Goal: Navigation & Orientation: Locate item on page

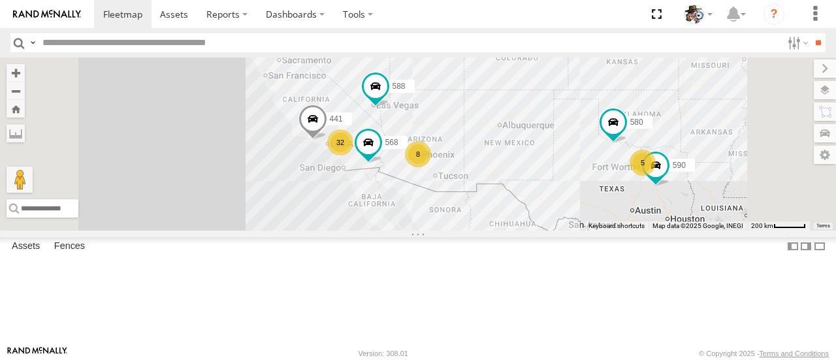
drag, startPoint x: 570, startPoint y: 179, endPoint x: 636, endPoint y: 147, distance: 73.3
click at [636, 147] on div "484 32 8 5 580 588 568 590 441" at bounding box center [418, 143] width 836 height 172
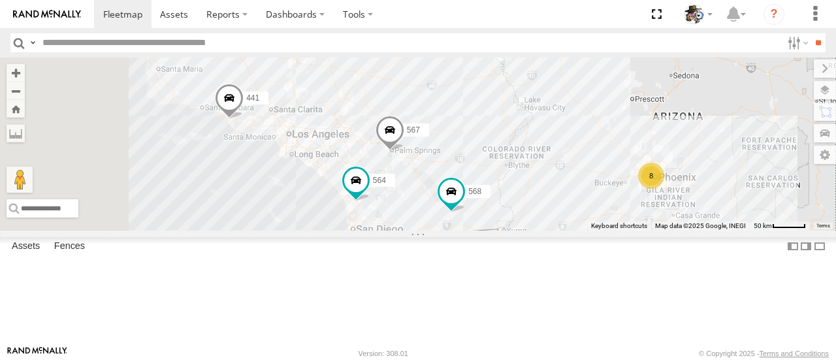
drag, startPoint x: 565, startPoint y: 194, endPoint x: 742, endPoint y: 213, distance: 177.4
click at [802, 164] on div "484 580 588 568 590 441 564 567 8" at bounding box center [418, 143] width 836 height 172
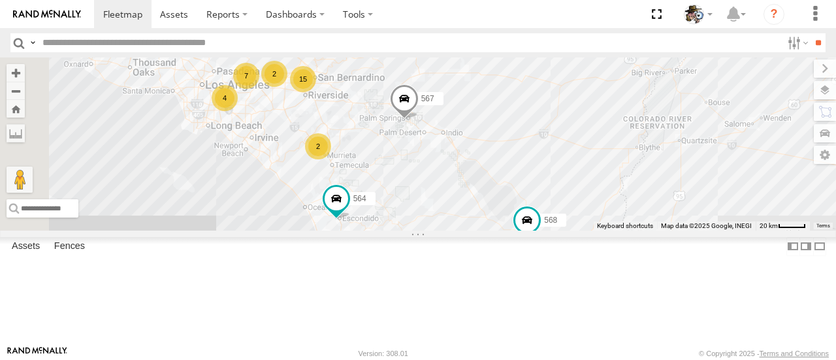
drag, startPoint x: 554, startPoint y: 220, endPoint x: 661, endPoint y: 282, distance: 123.7
click at [659, 230] on div "484 580 588 568 590 441 564 567 15 7 4 2 2" at bounding box center [418, 143] width 836 height 172
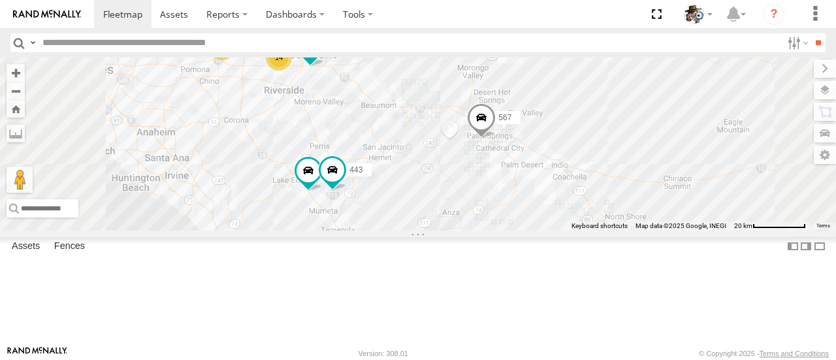
drag, startPoint x: 647, startPoint y: 279, endPoint x: 774, endPoint y: 344, distance: 142.2
click at [772, 230] on div "484 580 588 568 590 441 564 567 14 2 576 443 600 Keyboard shortcuts Map Data Ma…" at bounding box center [418, 143] width 836 height 172
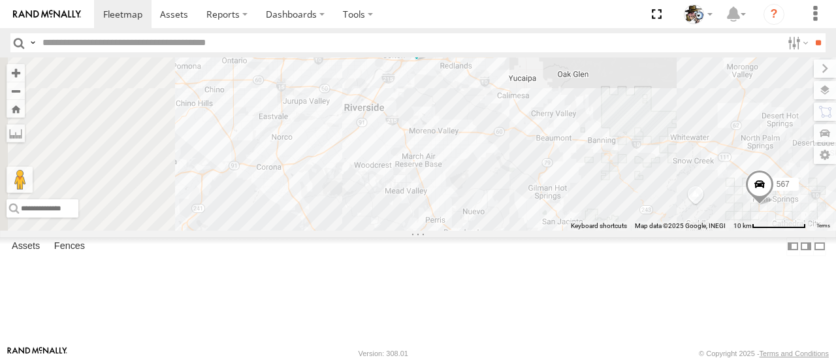
drag, startPoint x: 635, startPoint y: 180, endPoint x: 810, endPoint y: 242, distance: 185.2
click at [810, 230] on div "484 580 588 568 590 441 564 567 576 443 600 457 531 14" at bounding box center [418, 143] width 836 height 172
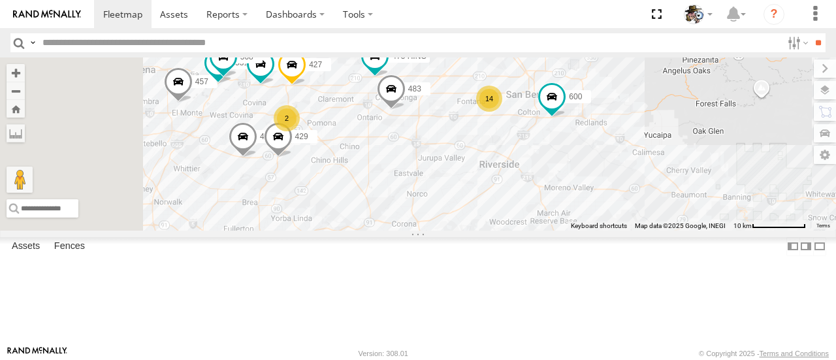
drag, startPoint x: 713, startPoint y: 186, endPoint x: 791, endPoint y: 209, distance: 81.6
click at [791, 209] on div "484 580 588 568 590 441 564 567 576 443 600 457 531 14 530 2 508 475 HINO 427 4…" at bounding box center [418, 143] width 836 height 172
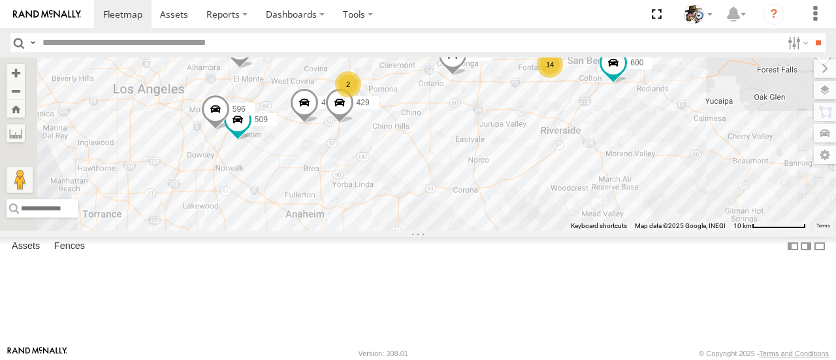
drag, startPoint x: 749, startPoint y: 182, endPoint x: 811, endPoint y: 148, distance: 70.1
click at [811, 149] on div "484 580 588 568 590 441 564 567 576 443 600 457 14 530 2 2 475 HINO 427 472 483…" at bounding box center [418, 143] width 836 height 172
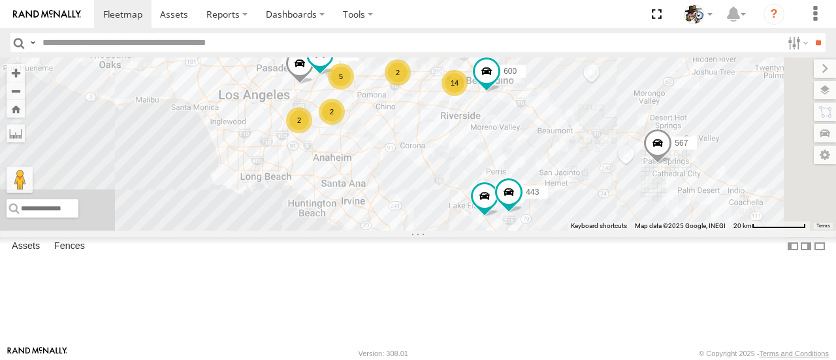
drag, startPoint x: 738, startPoint y: 292, endPoint x: 629, endPoint y: 224, distance: 127.9
click at [629, 224] on div "484 580 588 568 590 441 564 567 576 443 600 457 14 5 2 2 2 531" at bounding box center [418, 143] width 836 height 172
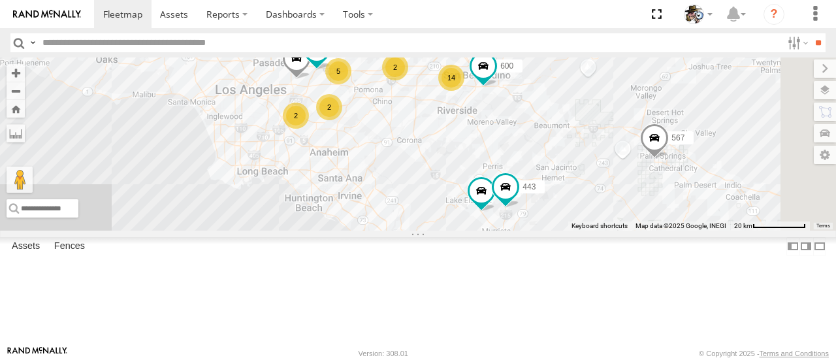
drag, startPoint x: 736, startPoint y: 283, endPoint x: 708, endPoint y: 256, distance: 39.3
click at [708, 230] on div "484 580 588 568 590 441 564 567 576 443 600 457 14 5 2 2 2 531" at bounding box center [418, 143] width 836 height 172
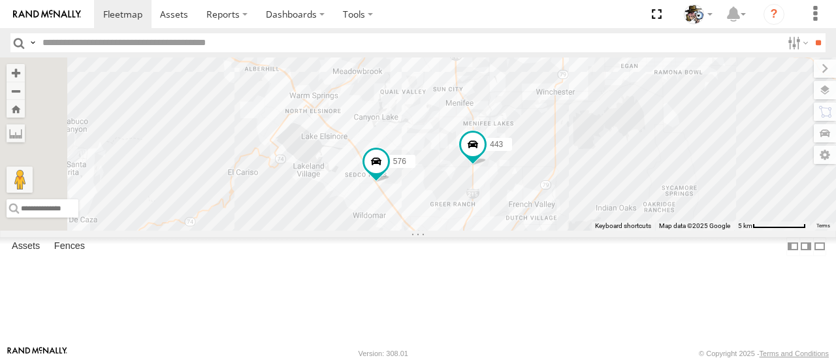
drag, startPoint x: 599, startPoint y: 220, endPoint x: 667, endPoint y: 296, distance: 102.2
click at [667, 230] on div "484 580 588 568 590 441 564 567 576 443 600 457 531" at bounding box center [418, 143] width 836 height 172
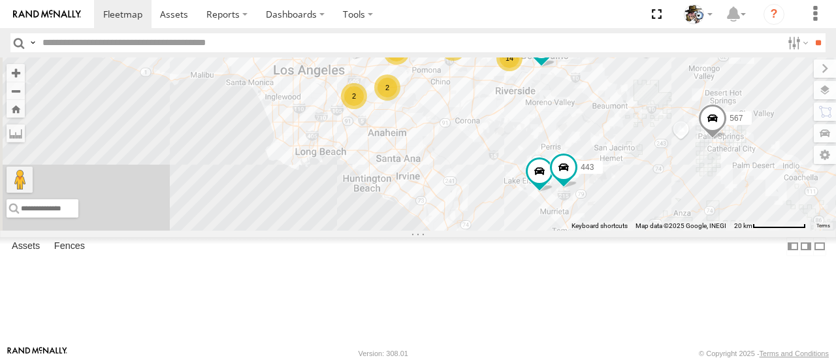
drag, startPoint x: 712, startPoint y: 291, endPoint x: 661, endPoint y: 248, distance: 66.3
click at [766, 230] on div "484 580 588 568 590 441 564 567 576 443 600 457 531 14 5 2 2 2" at bounding box center [418, 143] width 836 height 172
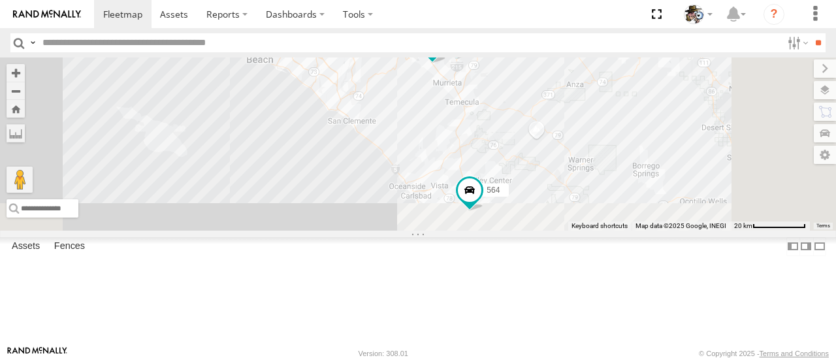
drag, startPoint x: 662, startPoint y: 264, endPoint x: 571, endPoint y: 136, distance: 157.2
click at [546, 117] on div "484 580 588 568 590 441 564 567 576 443 600 457 531 14 5 2 2 2" at bounding box center [418, 143] width 836 height 172
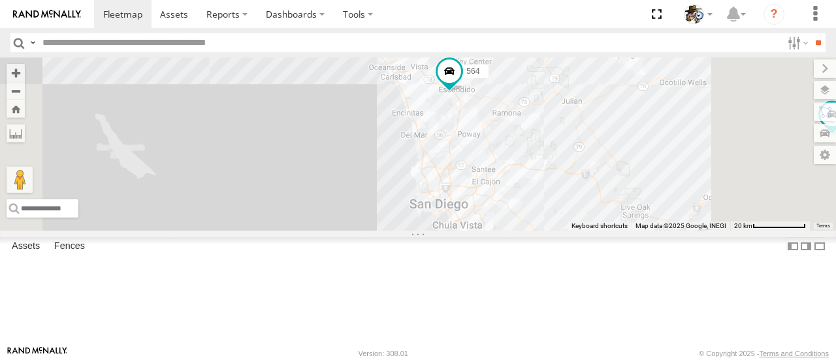
drag, startPoint x: 749, startPoint y: 228, endPoint x: 748, endPoint y: 185, distance: 43.8
click at [748, 185] on div "484 580 588 568 590 441 564 567 576 443 600 457 531 14 5 2 2 2" at bounding box center [418, 143] width 836 height 172
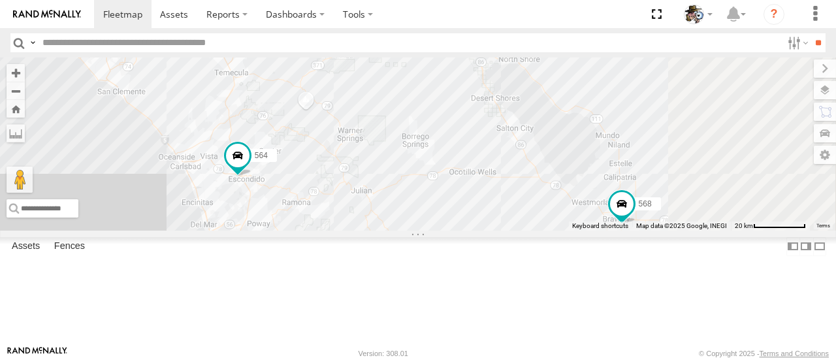
drag, startPoint x: 775, startPoint y: 212, endPoint x: 563, endPoint y: 302, distance: 230.3
click at [563, 230] on div "484 580 588 568 590 441 564 567 576 443 600 457 531 14 5 2 2 2" at bounding box center [418, 143] width 836 height 172
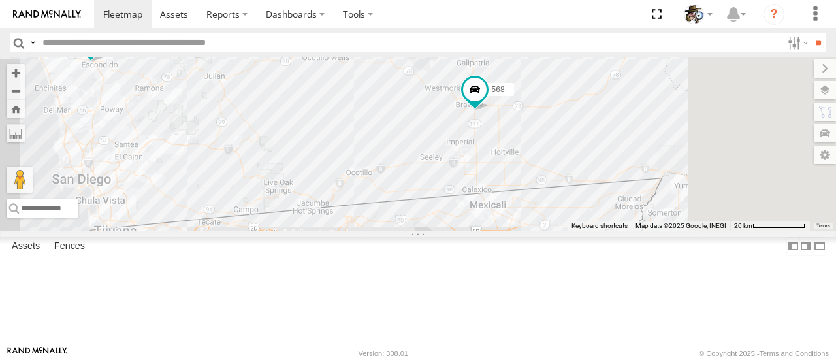
drag, startPoint x: 604, startPoint y: 277, endPoint x: 491, endPoint y: 144, distance: 174.6
click at [491, 144] on div "484 580 588 568 590 441 564 567 576 443 600 457 531 14 5 2 2 2" at bounding box center [418, 143] width 836 height 172
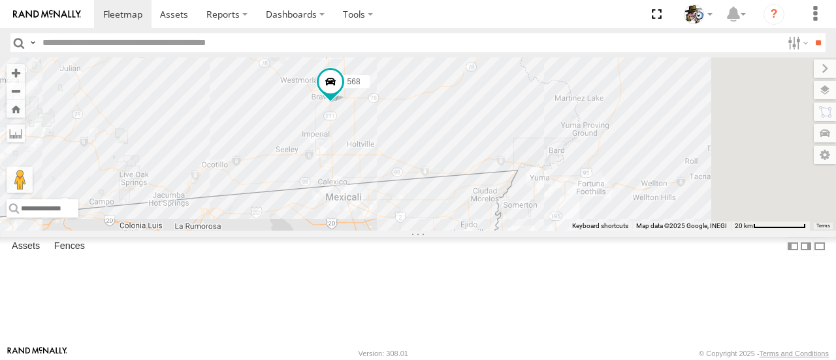
drag, startPoint x: 708, startPoint y: 281, endPoint x: 574, endPoint y: 276, distance: 133.3
click at [574, 230] on div "484 580 588 568 590 441 564 567 576 443 600 457 531 14 5 2 2 2" at bounding box center [418, 143] width 836 height 172
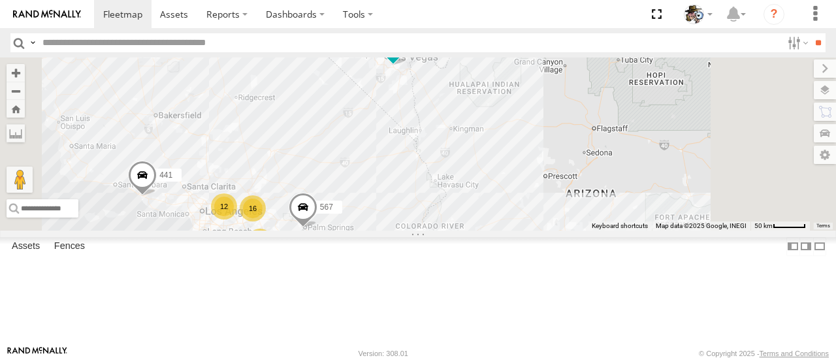
drag, startPoint x: 704, startPoint y: 138, endPoint x: 629, endPoint y: 341, distance: 215.9
click at [628, 230] on div "484 580 588 568 590 441 564 567 16 8 12 2 Keyboard shortcuts Map Data Map data …" at bounding box center [418, 143] width 836 height 172
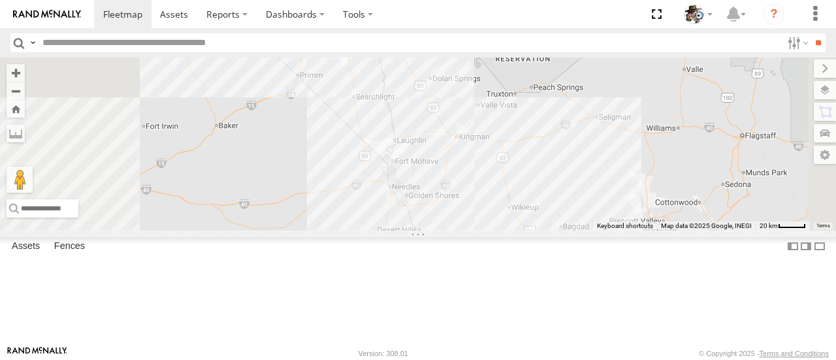
drag, startPoint x: 644, startPoint y: 211, endPoint x: 678, endPoint y: 300, distance: 95.3
click at [676, 230] on div "484 580 588 568 590 441 564 567 7 595" at bounding box center [418, 143] width 836 height 172
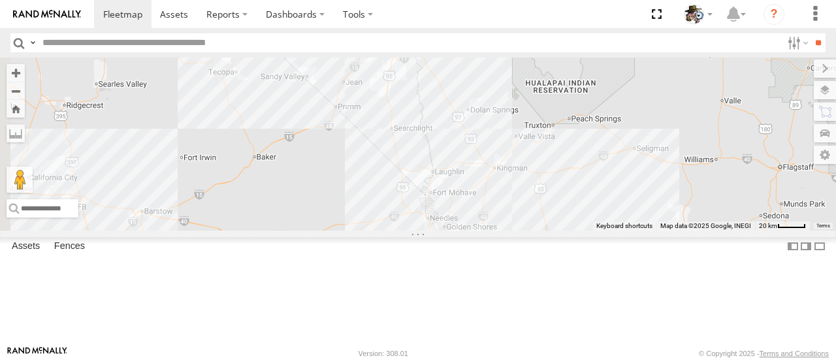
drag, startPoint x: 676, startPoint y: 218, endPoint x: 708, endPoint y: 237, distance: 36.6
click at [708, 230] on div "484 580 588 568 590 441 564 567 7 595" at bounding box center [418, 143] width 836 height 172
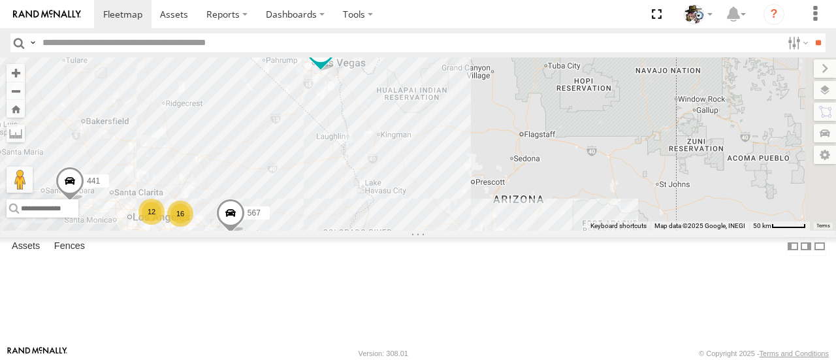
drag, startPoint x: 731, startPoint y: 230, endPoint x: 571, endPoint y: 189, distance: 165.8
click at [571, 189] on div "484 580 588 568 590 441 564 567 16 8 12 2" at bounding box center [418, 143] width 836 height 172
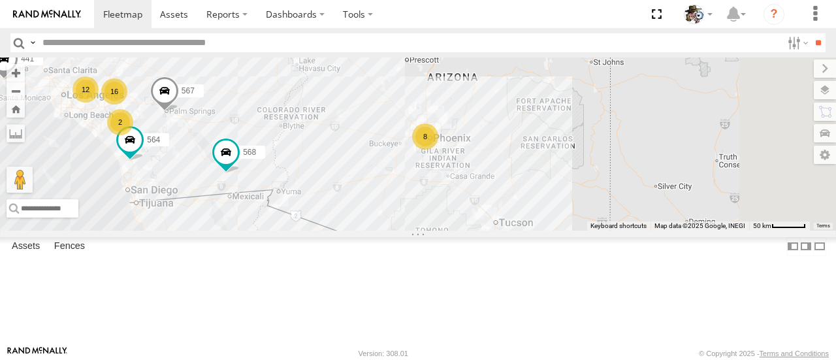
drag, startPoint x: 672, startPoint y: 277, endPoint x: 644, endPoint y: 166, distance: 114.3
click at [635, 148] on div "484 580 588 568 590 441 564 567 16 8 12 2" at bounding box center [418, 143] width 836 height 172
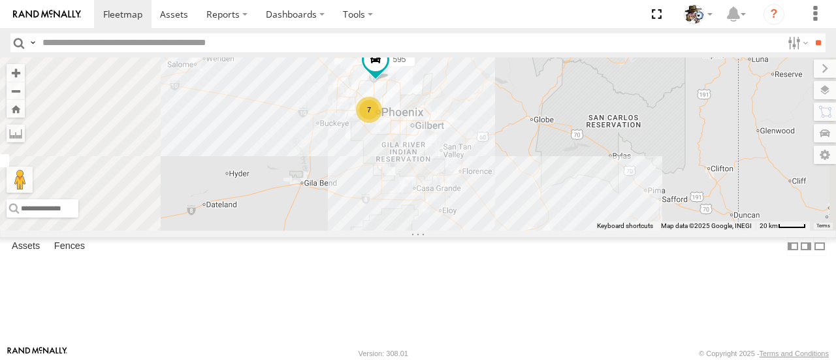
drag, startPoint x: 667, startPoint y: 215, endPoint x: 676, endPoint y: 215, distance: 9.1
click at [676, 215] on div "484 580 588 568 590 441 564 567 7 595" at bounding box center [418, 143] width 836 height 172
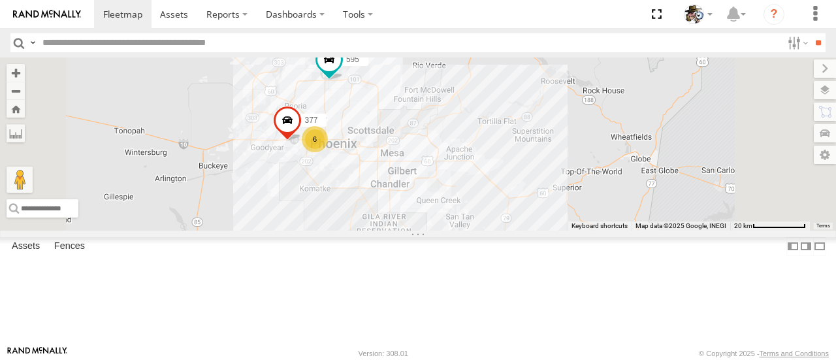
drag, startPoint x: 632, startPoint y: 146, endPoint x: 688, endPoint y: 207, distance: 83.2
click at [688, 207] on div "484 580 588 568 590 441 564 567 595 6 377" at bounding box center [418, 143] width 836 height 172
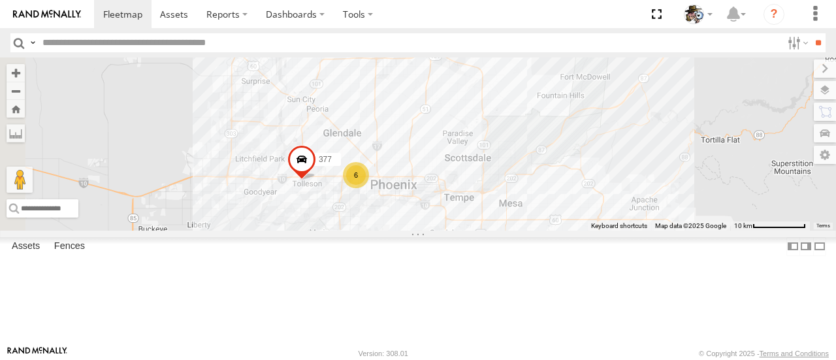
drag, startPoint x: 621, startPoint y: 182, endPoint x: 820, endPoint y: 188, distance: 199.2
click at [820, 188] on div "484 580 588 568 590 441 564 567 595 377 6" at bounding box center [418, 143] width 836 height 172
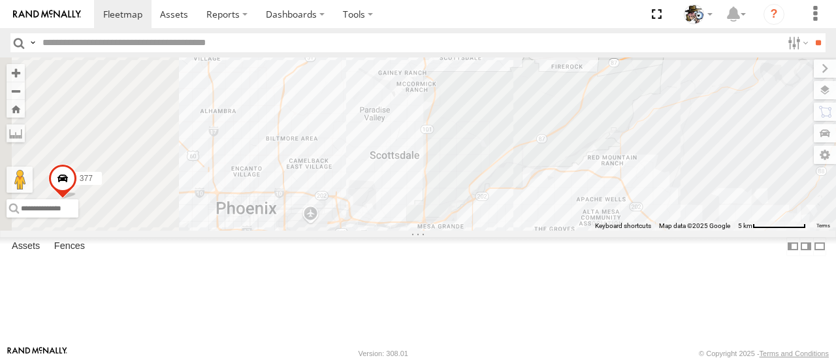
drag, startPoint x: 712, startPoint y: 191, endPoint x: 835, endPoint y: 157, distance: 128.1
click at [835, 157] on div "To navigate the map with touch gestures double-tap and hold your finger on the …" at bounding box center [418, 143] width 836 height 172
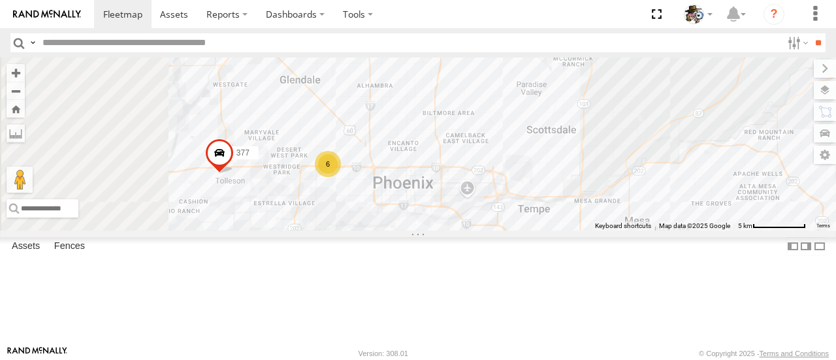
drag, startPoint x: 638, startPoint y: 165, endPoint x: 823, endPoint y: 160, distance: 185.5
click at [823, 160] on div "To navigate the map with touch gestures double-tap and hold your finger on the …" at bounding box center [418, 143] width 836 height 172
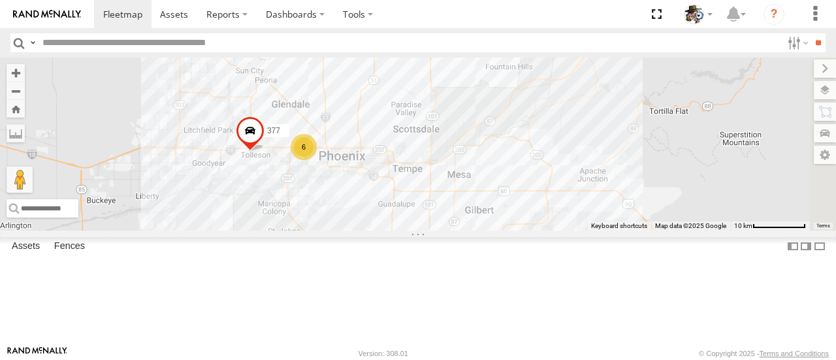
drag, startPoint x: 716, startPoint y: 177, endPoint x: 553, endPoint y: 174, distance: 163.2
click at [553, 174] on div "484 580 588 568 590 441 564 567 595 377 6" at bounding box center [418, 143] width 836 height 172
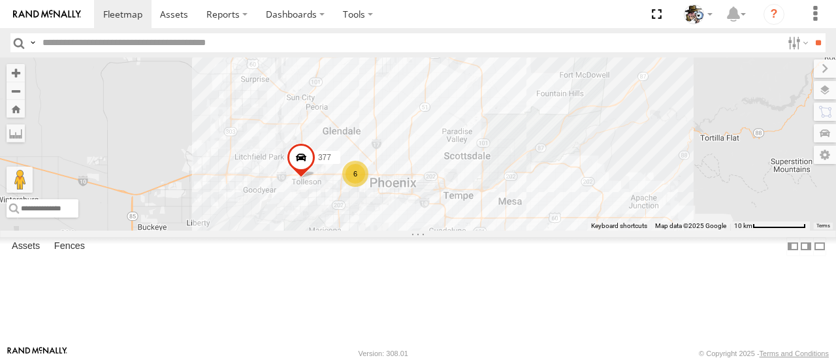
drag, startPoint x: 693, startPoint y: 152, endPoint x: 747, endPoint y: 179, distance: 60.4
click at [747, 179] on div "484 580 588 568 590 441 564 567 595 377 6" at bounding box center [418, 143] width 836 height 172
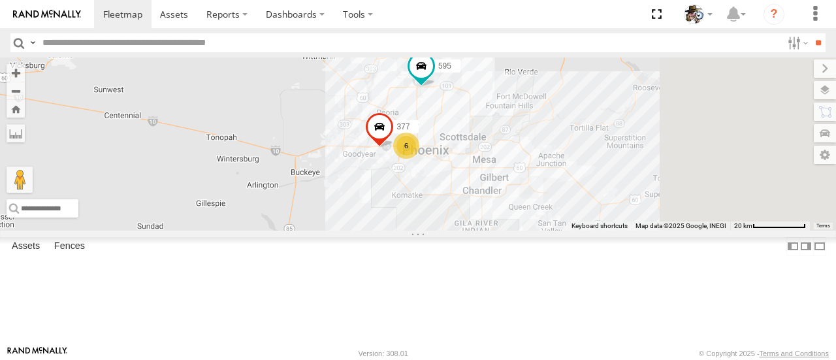
drag, startPoint x: 733, startPoint y: 264, endPoint x: 572, endPoint y: 236, distance: 163.8
click at [572, 230] on div "484 580 588 568 590 441 564 567 595 377 6" at bounding box center [418, 143] width 836 height 172
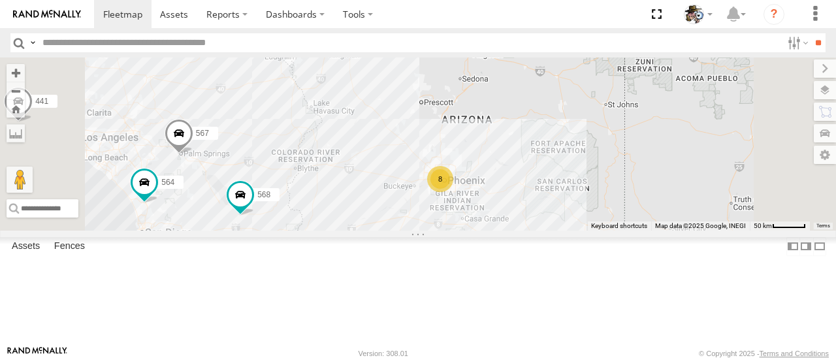
drag, startPoint x: 641, startPoint y: 236, endPoint x: 668, endPoint y: 254, distance: 32.0
click at [668, 230] on div "484 580 588 568 590 441 564 567 8" at bounding box center [418, 143] width 836 height 172
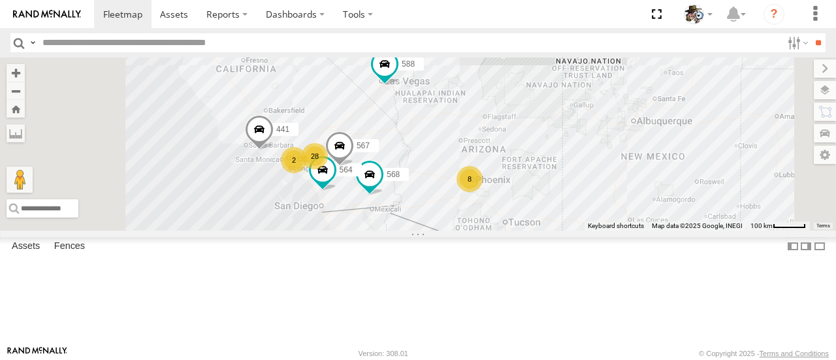
drag, startPoint x: 685, startPoint y: 249, endPoint x: 682, endPoint y: 239, distance: 10.5
click at [682, 230] on div "484 580 588 568 590 441 564 567 28 8 2" at bounding box center [418, 143] width 836 height 172
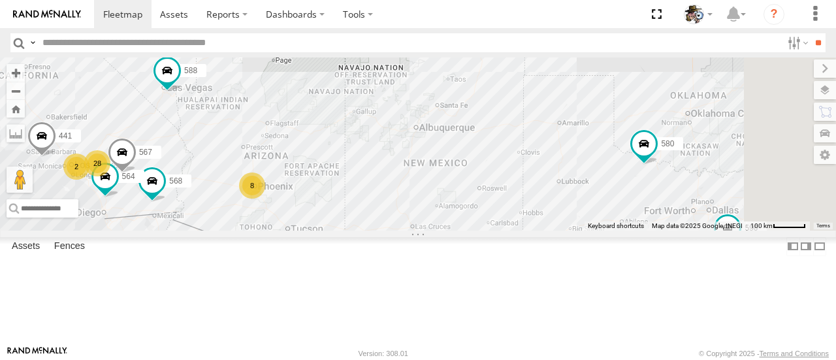
drag, startPoint x: 736, startPoint y: 249, endPoint x: 537, endPoint y: 251, distance: 199.8
click at [509, 230] on div "484 580 588 568 590 441 564 567 28 8 2" at bounding box center [418, 143] width 836 height 172
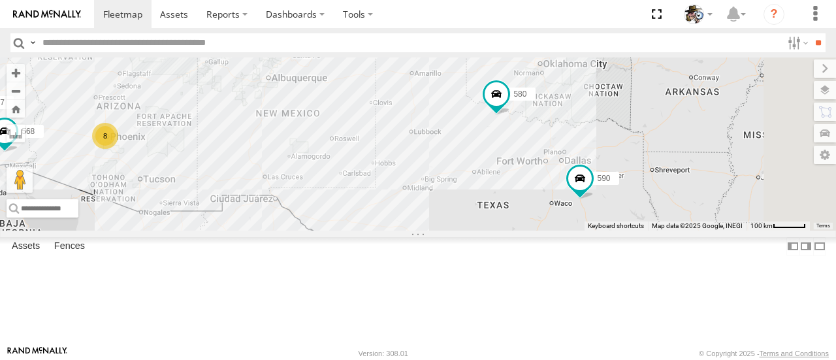
drag, startPoint x: 659, startPoint y: 225, endPoint x: 509, endPoint y: 171, distance: 159.0
click at [509, 172] on div "484 580 588 568 590 441 564 567 28 8 2" at bounding box center [418, 143] width 836 height 172
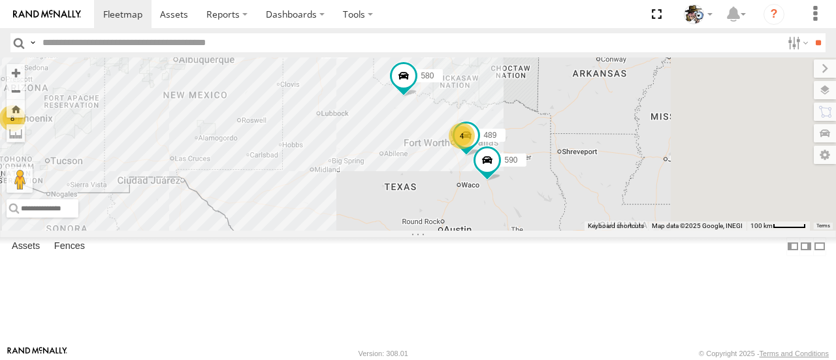
drag, startPoint x: 614, startPoint y: 219, endPoint x: 520, endPoint y: 204, distance: 95.2
click at [520, 204] on div "484 580 588 568 590 441 564 567 28 8 2 4 489" at bounding box center [418, 143] width 836 height 172
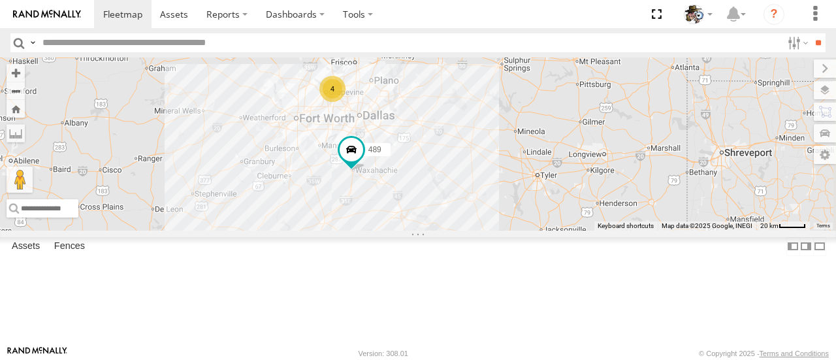
drag, startPoint x: 594, startPoint y: 186, endPoint x: 652, endPoint y: 241, distance: 79.4
click at [679, 230] on div "484 580 588 568 590 441 564 567 489 4" at bounding box center [418, 143] width 836 height 172
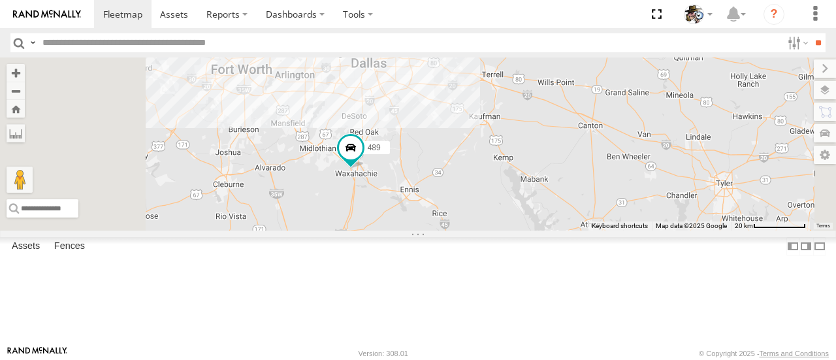
drag, startPoint x: 578, startPoint y: 190, endPoint x: 691, endPoint y: 204, distance: 113.8
click at [691, 204] on div "484 580 588 568 590 441 564 567 489 4" at bounding box center [418, 143] width 836 height 172
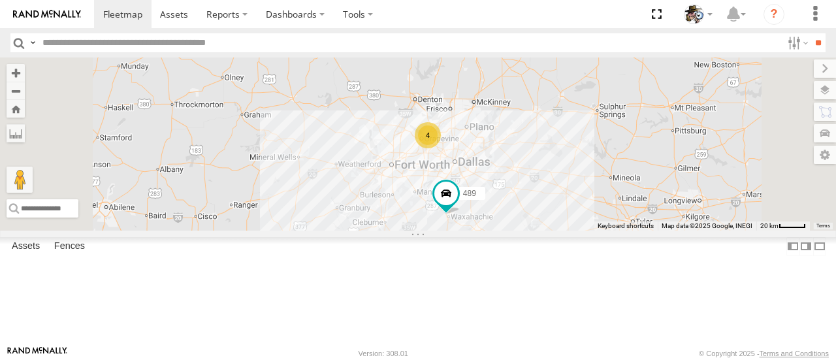
drag, startPoint x: 731, startPoint y: 256, endPoint x: 736, endPoint y: 300, distance: 44.7
click at [736, 230] on div "484 580 588 568 590 441 564 567 489 4" at bounding box center [418, 143] width 836 height 172
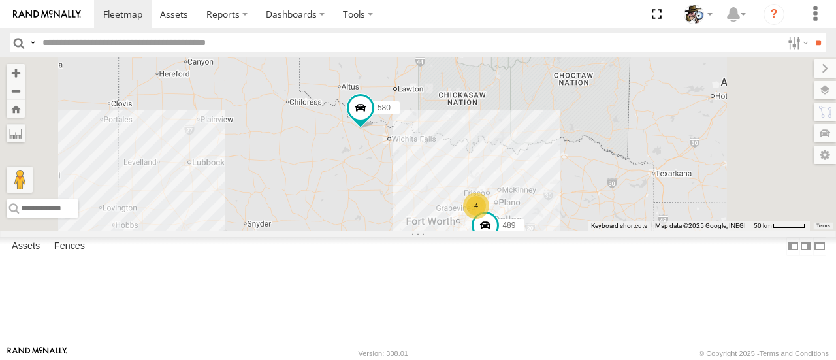
drag, startPoint x: 713, startPoint y: 221, endPoint x: 709, endPoint y: 260, distance: 39.4
click at [709, 230] on div "484 580 588 568 590 441 564 567 489 4" at bounding box center [418, 143] width 836 height 172
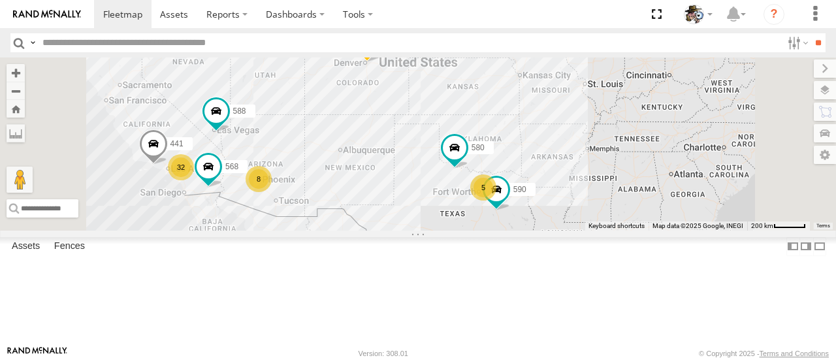
drag, startPoint x: 755, startPoint y: 239, endPoint x: 700, endPoint y: 220, distance: 58.6
click at [700, 220] on div "484 580 588 568 590 441 32 8 5" at bounding box center [418, 143] width 836 height 172
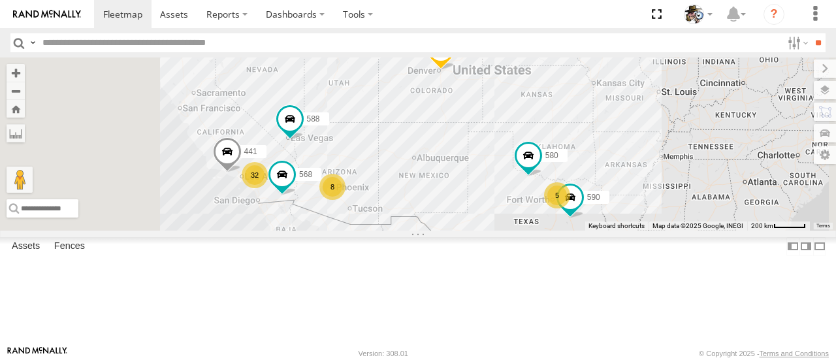
drag, startPoint x: 684, startPoint y: 212, endPoint x: 768, endPoint y: 223, distance: 84.4
click at [768, 223] on div "484 580 588 568 590 441 32 8 5" at bounding box center [418, 143] width 836 height 172
click at [829, 93] on label at bounding box center [824, 90] width 22 height 18
click at [0, 0] on span "Basemaps" at bounding box center [0, 0] width 0 height 0
click at [0, 0] on span "Satellite + Roadmap" at bounding box center [0, 0] width 0 height 0
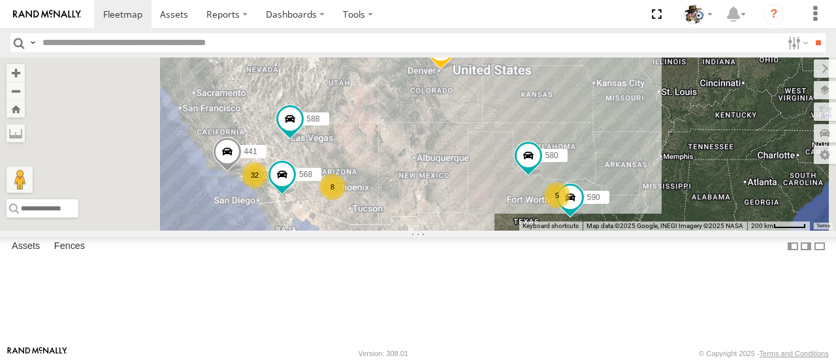
click at [813, 71] on label at bounding box center [824, 68] width 22 height 18
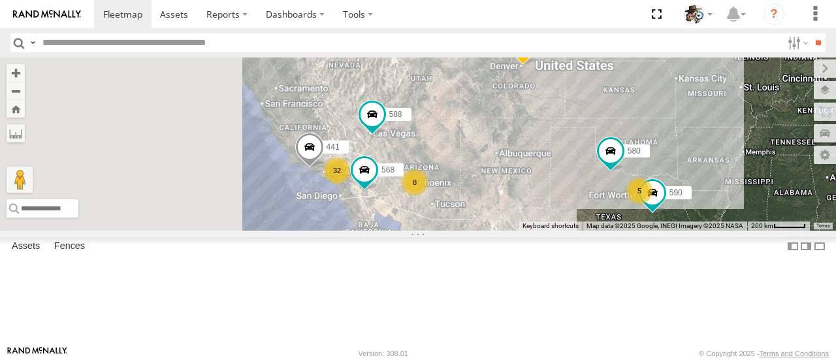
drag, startPoint x: 632, startPoint y: 226, endPoint x: 716, endPoint y: 222, distance: 83.7
click at [716, 222] on div "484 580 588 568 590 441 32 8 5" at bounding box center [418, 143] width 836 height 172
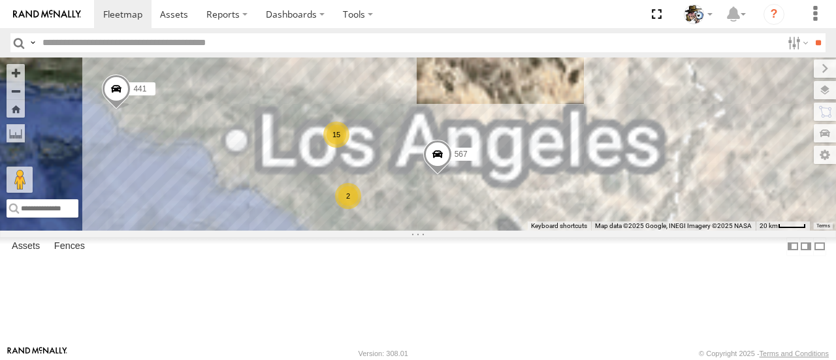
drag, startPoint x: 536, startPoint y: 193, endPoint x: 742, endPoint y: 168, distance: 207.1
click at [742, 168] on div "484 580 588 568 590 441 15 564 2 567" at bounding box center [418, 143] width 836 height 172
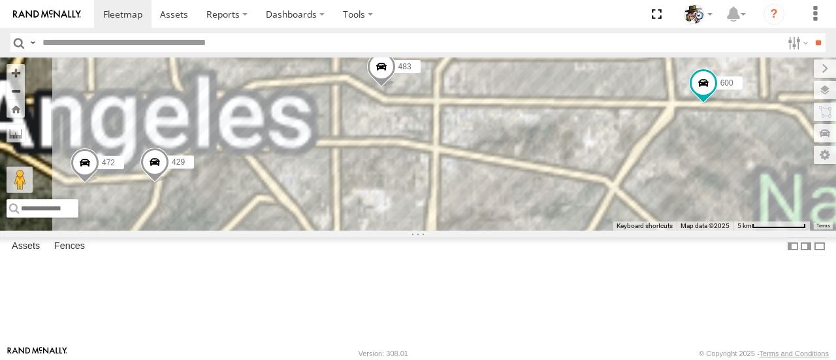
drag, startPoint x: 533, startPoint y: 118, endPoint x: 605, endPoint y: 287, distance: 183.1
click at [603, 230] on div "484 580 588 568 590 441 564 567 576 443 600 475 HINO 427 472 531 483 429" at bounding box center [418, 143] width 836 height 172
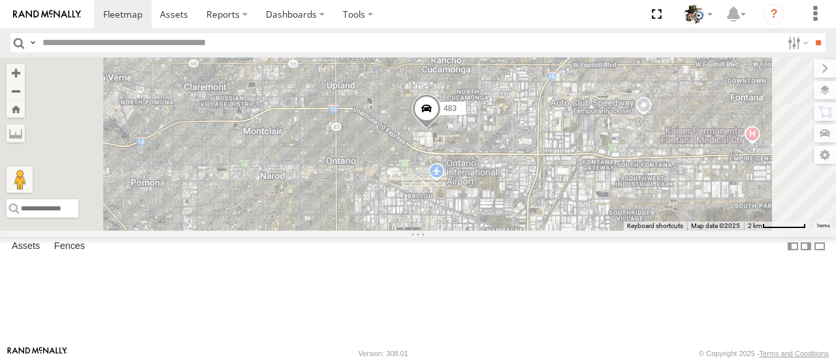
drag, startPoint x: 622, startPoint y: 246, endPoint x: 681, endPoint y: 251, distance: 59.0
click at [681, 230] on div "484 580 588 568 590 441 564 567 576 443 600 475 HINO 427 472 531 483 429" at bounding box center [418, 143] width 836 height 172
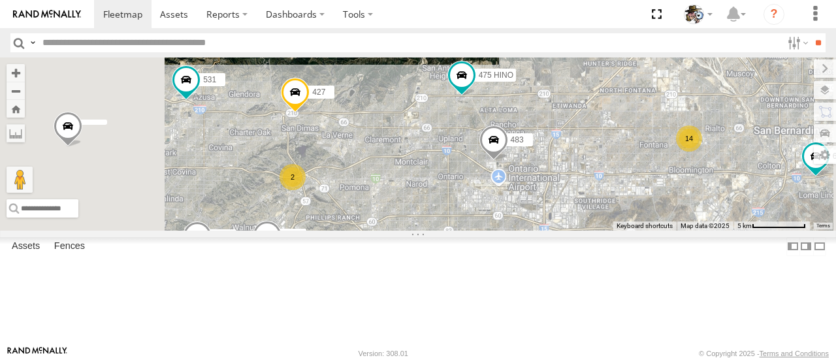
drag, startPoint x: 521, startPoint y: 248, endPoint x: 626, endPoint y: 249, distance: 105.1
click at [625, 230] on div "484 580 588 568 590 441 564 567 576 443 600 475 HINO 427 472 531 483 429 14 2" at bounding box center [418, 143] width 836 height 172
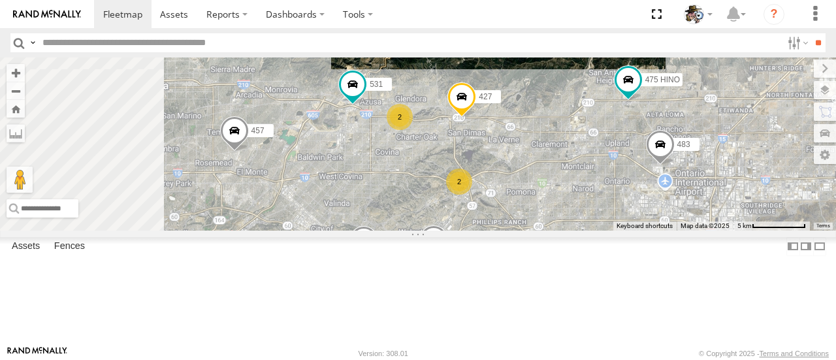
drag, startPoint x: 508, startPoint y: 240, endPoint x: 655, endPoint y: 250, distance: 147.3
click at [655, 230] on div "484 580 588 568 590 441 564 567 457 576 443 600 475 HINO 427 472 531 483 429 14…" at bounding box center [418, 143] width 836 height 172
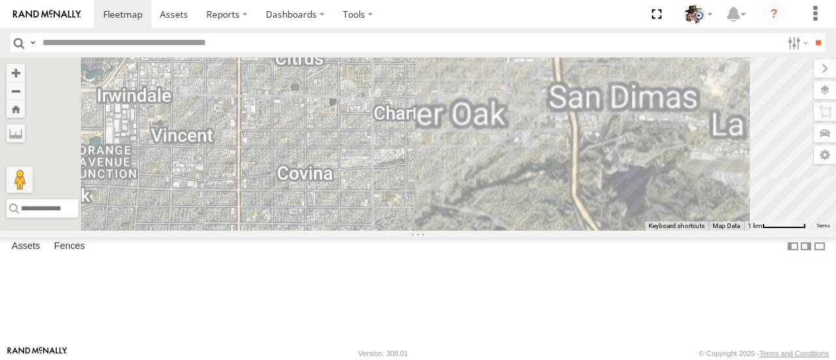
drag, startPoint x: 593, startPoint y: 161, endPoint x: 641, endPoint y: 309, distance: 156.3
click at [640, 230] on div "484 580 588 568 590 441 564 567 457 576 443 600 475 HINO 427 472 531 483 429 59…" at bounding box center [418, 143] width 836 height 172
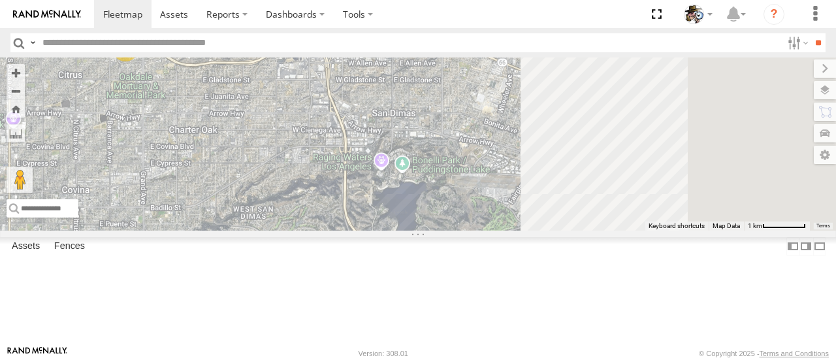
drag, startPoint x: 649, startPoint y: 253, endPoint x: 403, endPoint y: 267, distance: 245.8
click at [404, 230] on div "484 580 588 568 590 441 564 567 457 576 443 600 475 HINO 427 472 531 483 429 59…" at bounding box center [418, 143] width 836 height 172
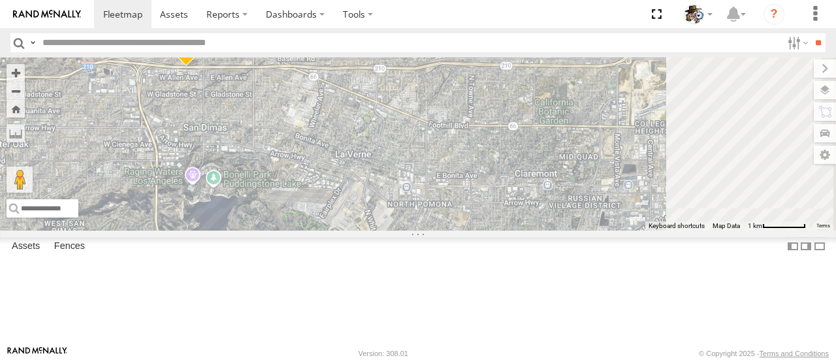
drag, startPoint x: 655, startPoint y: 263, endPoint x: 448, endPoint y: 272, distance: 206.5
click at [448, 230] on div "484 580 588 568 590 441 564 567 457 576 443 600 475 HINO 427 472 531 483 429 59…" at bounding box center [418, 143] width 836 height 172
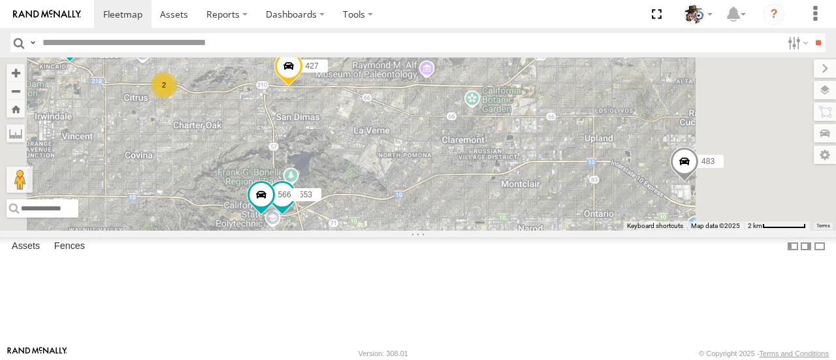
drag, startPoint x: 629, startPoint y: 255, endPoint x: 657, endPoint y: 204, distance: 57.8
click at [653, 206] on div "484 580 588 568 590 441 564 567 457 576 443 600 475 HINO 427 472 531 483 429 59…" at bounding box center [418, 143] width 836 height 172
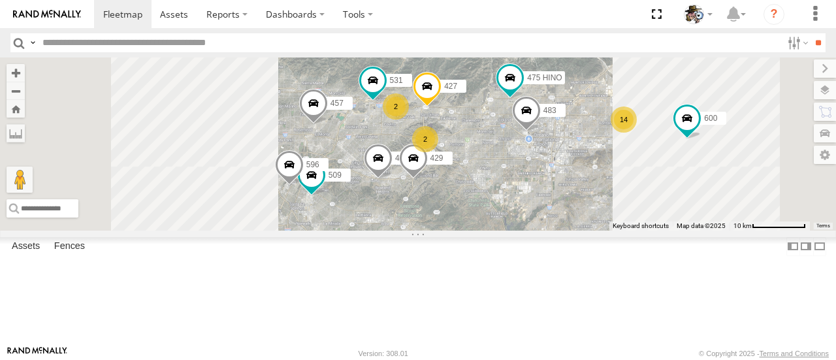
drag, startPoint x: 692, startPoint y: 273, endPoint x: 655, endPoint y: 197, distance: 84.7
click at [655, 197] on div "484 580 588 568 590 441 564 567 457 576 443 600 475 HINO 427 472 531 483 429 50…" at bounding box center [418, 143] width 836 height 172
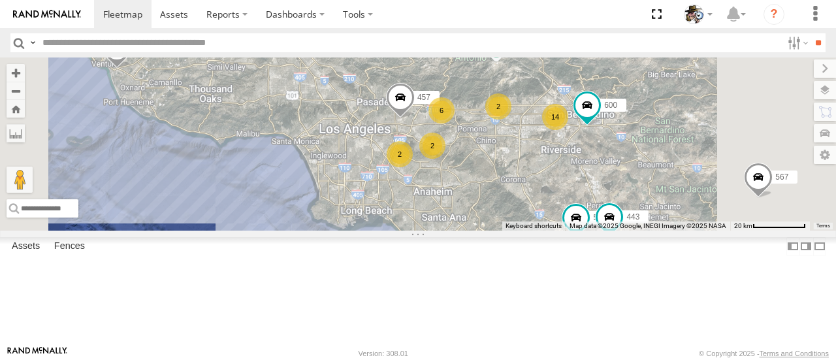
drag, startPoint x: 673, startPoint y: 291, endPoint x: 663, endPoint y: 272, distance: 20.7
click at [663, 230] on div "484 580 588 568 590 441 564 567 457 576 443 600 14 6 2 2 2" at bounding box center [418, 143] width 836 height 172
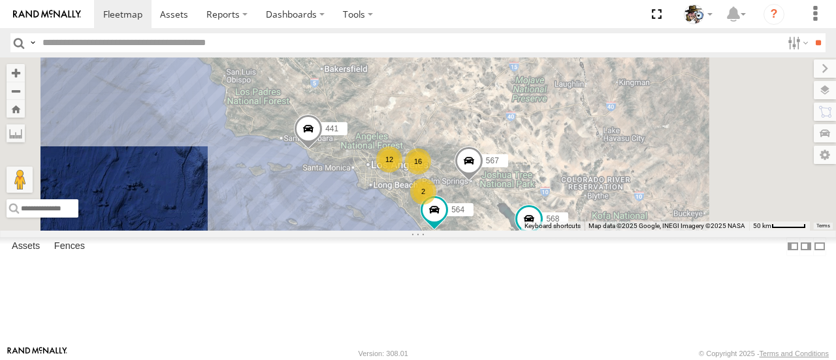
drag, startPoint x: 707, startPoint y: 181, endPoint x: 611, endPoint y: 156, distance: 99.1
click at [611, 156] on div "484 580 588 568 590 441 564 567 16 12 2" at bounding box center [418, 143] width 836 height 172
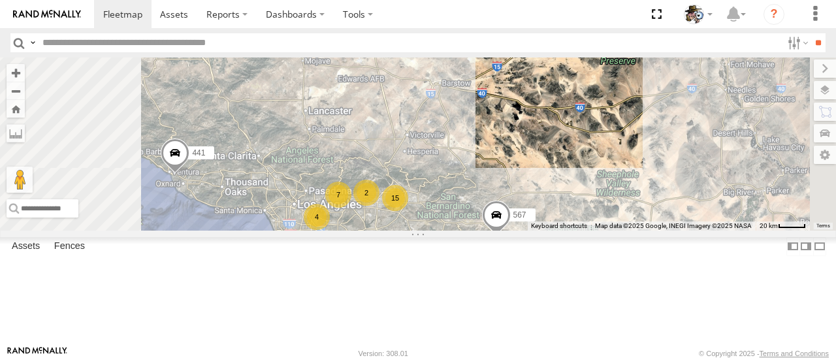
drag, startPoint x: 648, startPoint y: 245, endPoint x: 659, endPoint y: 221, distance: 26.3
click at [659, 221] on div "484 580 588 568 590 441 564 567 15 7 4 2 2" at bounding box center [418, 143] width 836 height 172
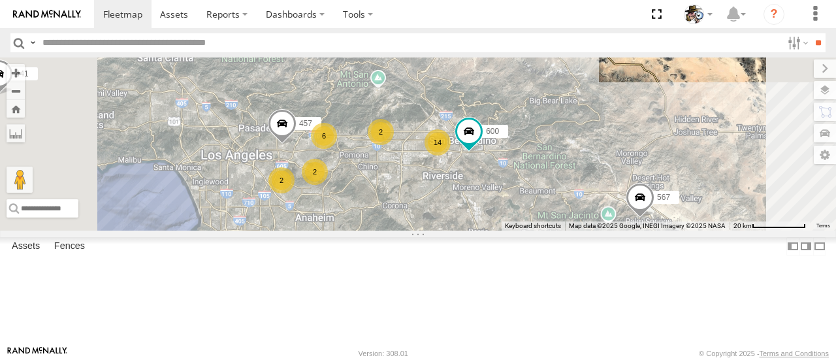
drag, startPoint x: 650, startPoint y: 191, endPoint x: 705, endPoint y: 166, distance: 60.2
click at [705, 166] on div "484 580 588 568 590 441 564 567 14 6 2 2 457 2 600" at bounding box center [418, 143] width 836 height 172
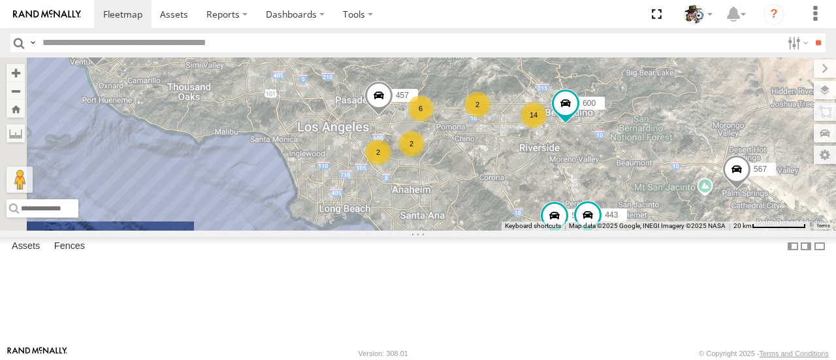
drag, startPoint x: 597, startPoint y: 274, endPoint x: 697, endPoint y: 242, distance: 104.1
click at [697, 230] on div "484 580 588 568 590 441 564 567 14 6 2 2 457 2 600 576 443" at bounding box center [418, 143] width 836 height 172
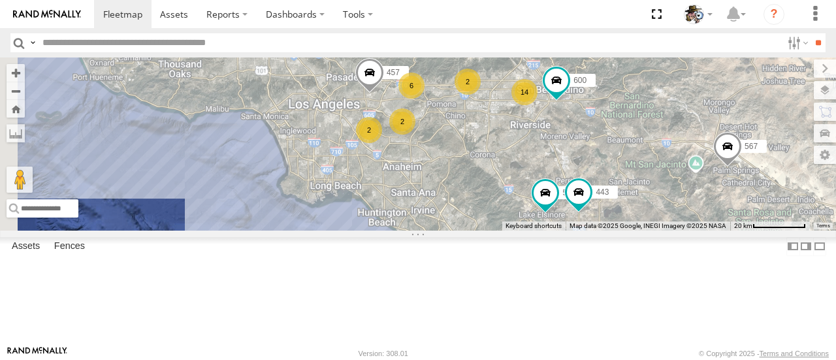
drag, startPoint x: 697, startPoint y: 236, endPoint x: 687, endPoint y: 210, distance: 27.3
click at [687, 210] on div "484 580 588 568 590 441 564 567 14 6 2 2 457 2 600 576 443" at bounding box center [418, 143] width 836 height 172
